Goal: Task Accomplishment & Management: Manage account settings

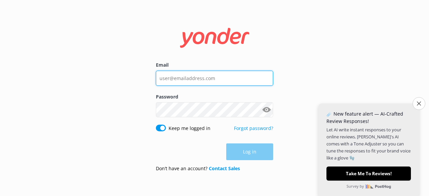
type input "[PERSON_NAME][EMAIL_ADDRESS][DOMAIN_NAME]"
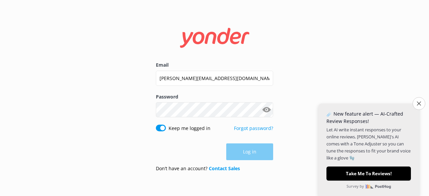
click at [254, 157] on div "Log in" at bounding box center [214, 152] width 117 height 17
click at [261, 150] on button "Log in" at bounding box center [249, 152] width 47 height 17
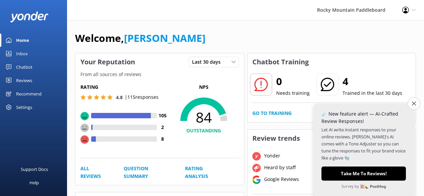
click at [412, 103] on icon "Close survey" at bounding box center [414, 104] width 4 height 4
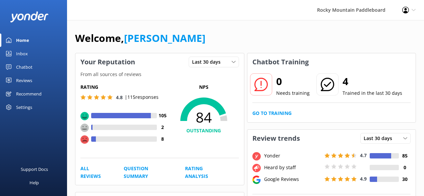
click at [26, 109] on div "Settings" at bounding box center [24, 107] width 16 height 13
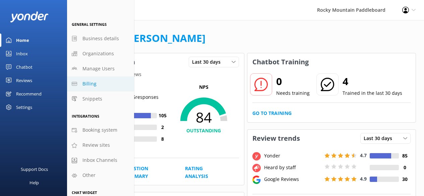
click at [89, 85] on span "Billing" at bounding box center [89, 83] width 14 height 7
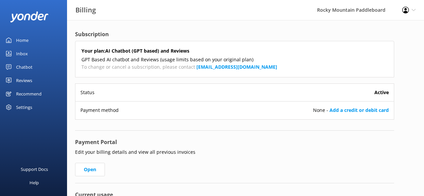
click at [208, 111] on div "Payment method None - Add a credit or debit card" at bounding box center [234, 110] width 319 height 18
click at [412, 10] on icon at bounding box center [414, 10] width 4 height 4
click at [201, 31] on h4 "Subscription" at bounding box center [234, 34] width 319 height 9
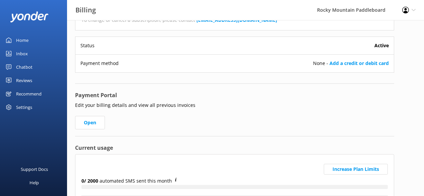
scroll to position [67, 0]
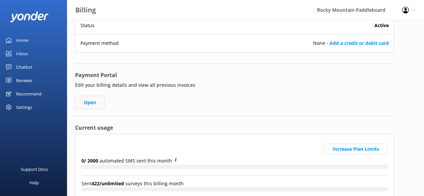
click at [93, 101] on link "Open" at bounding box center [90, 102] width 30 height 13
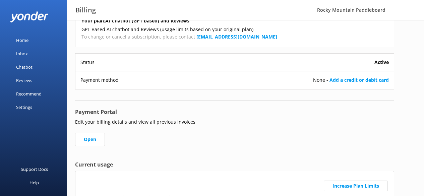
scroll to position [34, 0]
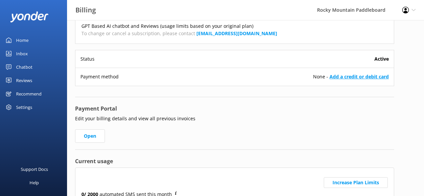
click at [343, 77] on link "Add a credit or debit card" at bounding box center [359, 76] width 59 height 6
